Goal: Transaction & Acquisition: Purchase product/service

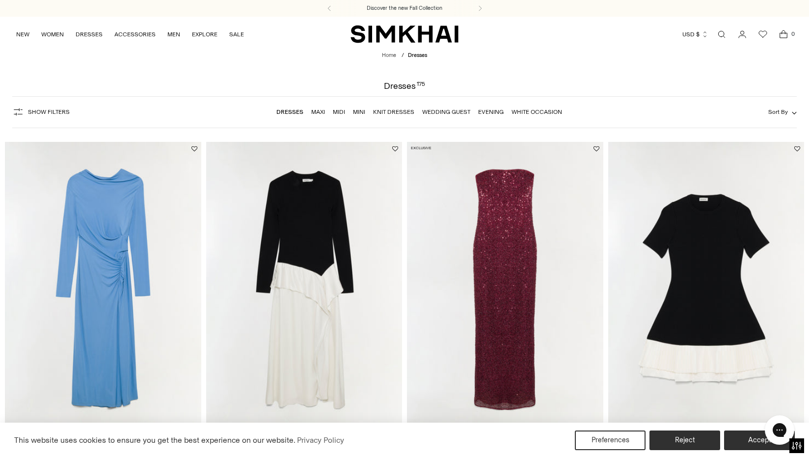
scroll to position [117, 0]
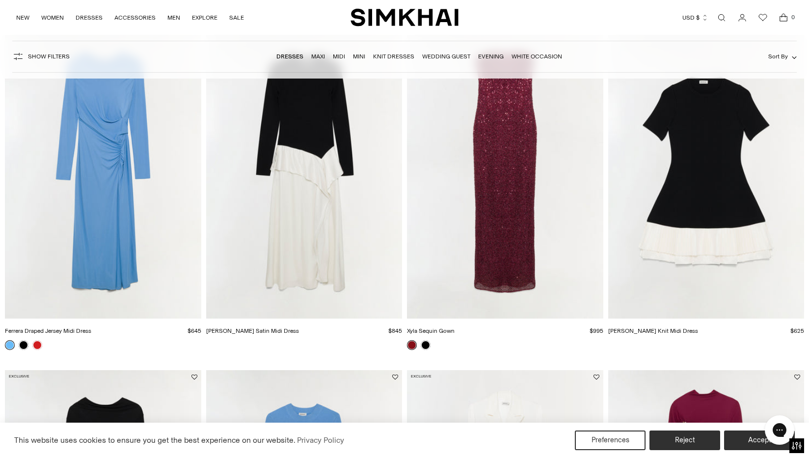
click at [0, 0] on img "Xyla Sequin Gown" at bounding box center [0, 0] width 0 height 0
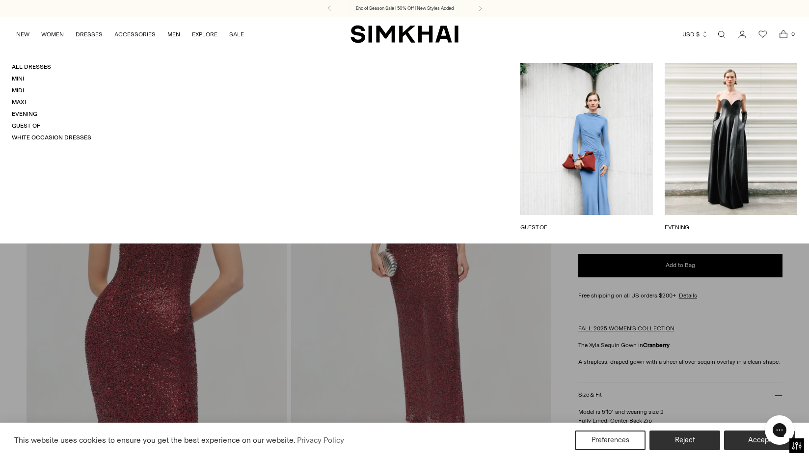
click at [81, 33] on link "DRESSES" at bounding box center [89, 35] width 27 height 22
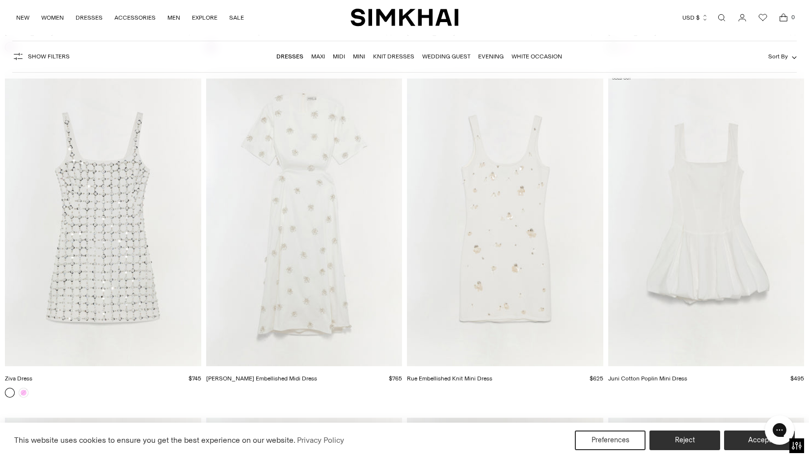
scroll to position [8339, 0]
click at [25, 388] on link at bounding box center [24, 388] width 10 height 10
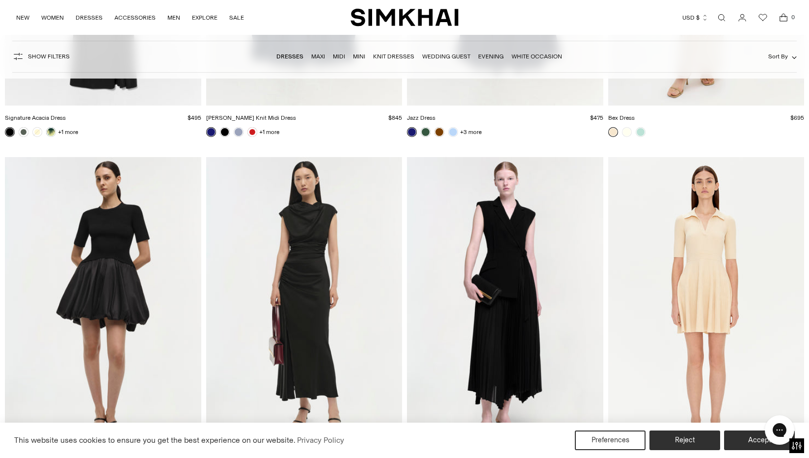
scroll to position [14094, 0]
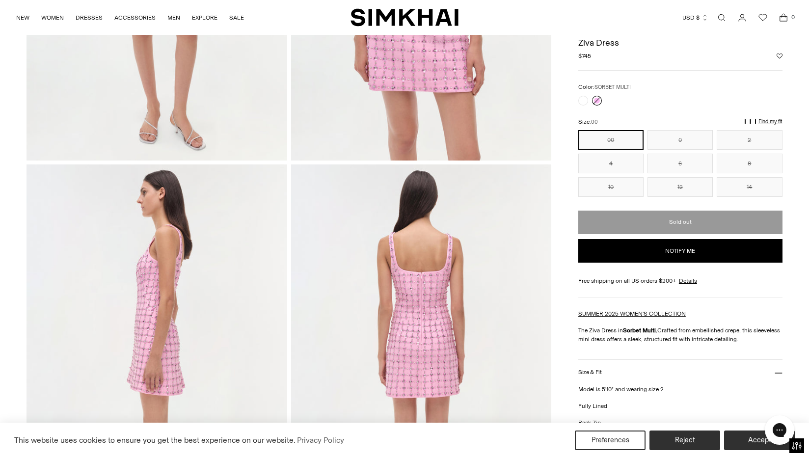
scroll to position [278, 0]
